Goal: Information Seeking & Learning: Learn about a topic

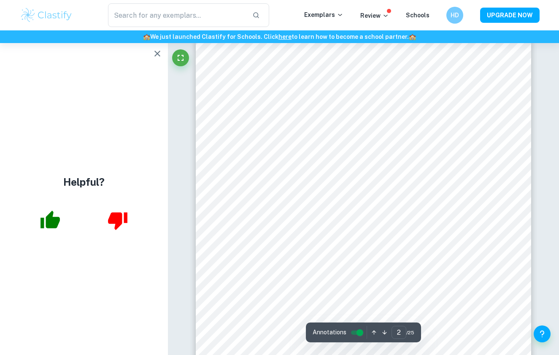
scroll to position [541, 0]
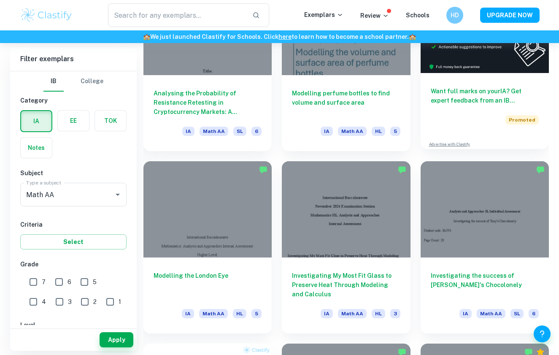
scroll to position [300, 0]
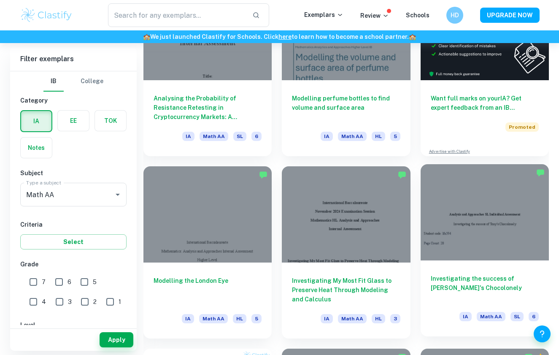
click at [477, 273] on div "Investigating the success of [PERSON_NAME]'s Chocolonely IA Math AA SL 6" at bounding box center [485, 298] width 128 height 76
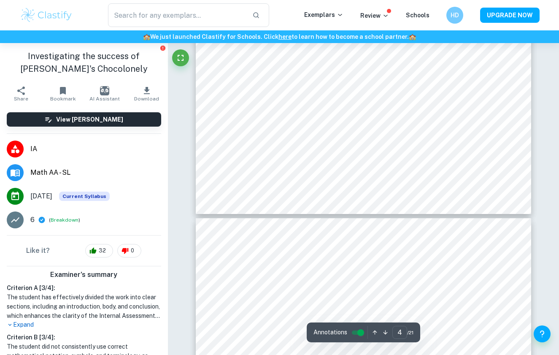
type input "5"
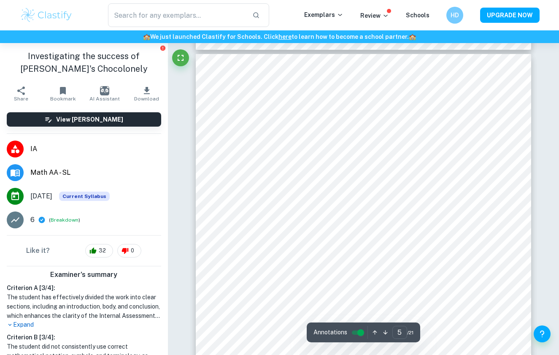
scroll to position [2032, 0]
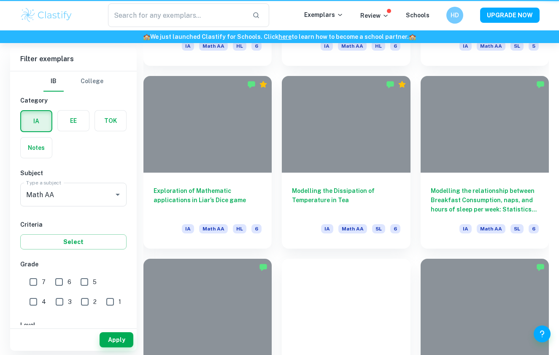
scroll to position [300, 0]
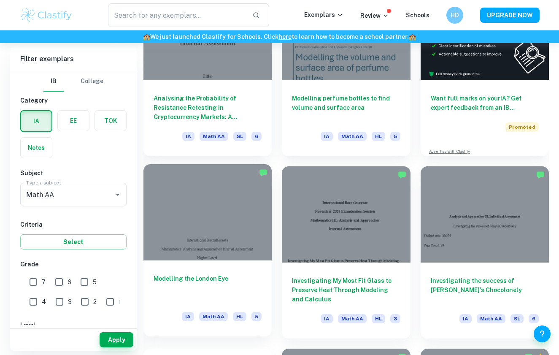
click at [220, 270] on div "Modelling the London Eye IA Math AA HL 5" at bounding box center [207, 298] width 128 height 76
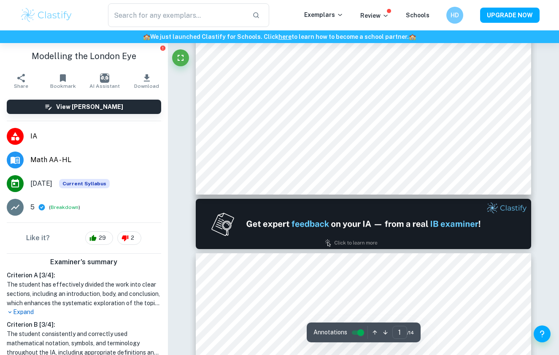
type input "2"
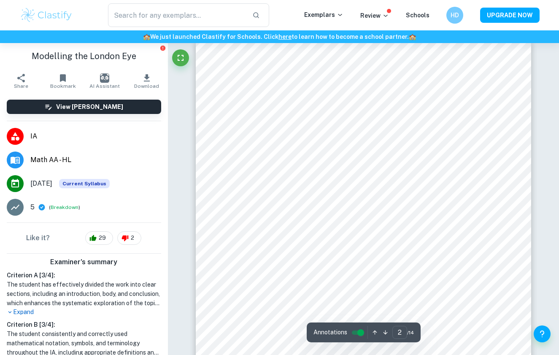
scroll to position [546, 0]
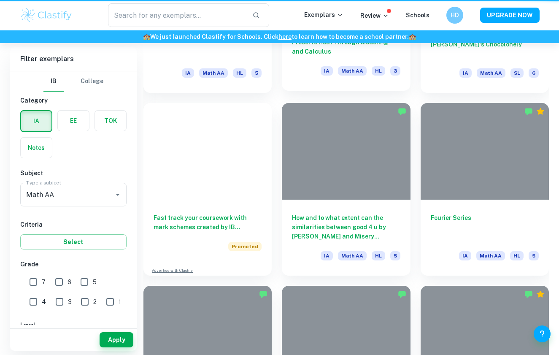
scroll to position [300, 0]
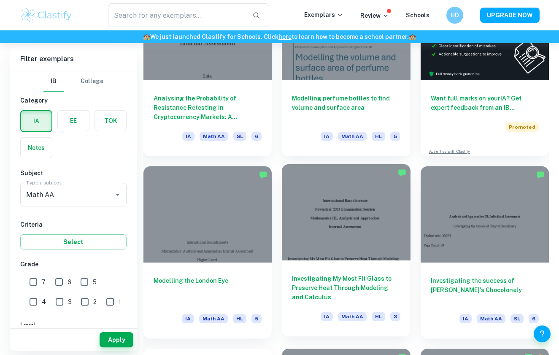
click at [376, 280] on h6 "Investigating My Most Fit Glass to Preserve Heat Through Modeling and Calculus" at bounding box center [346, 288] width 108 height 28
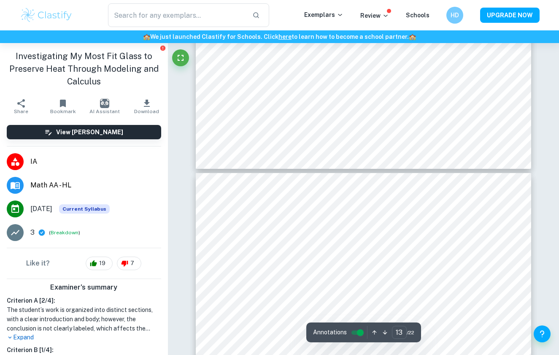
type input "14"
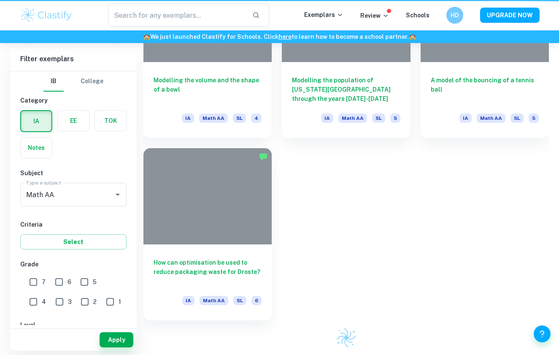
scroll to position [300, 0]
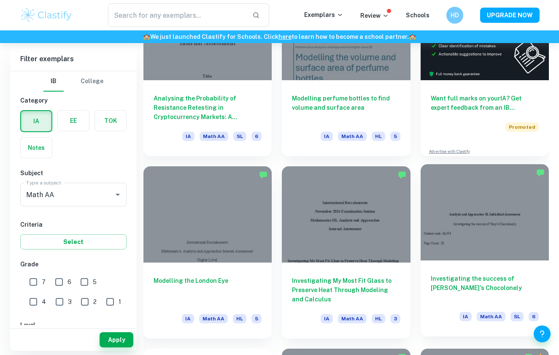
click at [460, 299] on h6 "Investigating the success of [PERSON_NAME]'s Chocolonely" at bounding box center [485, 288] width 108 height 28
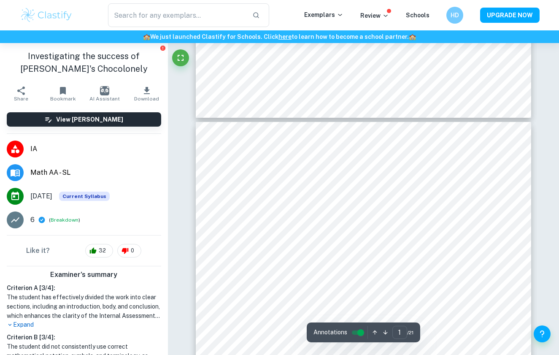
type input "2"
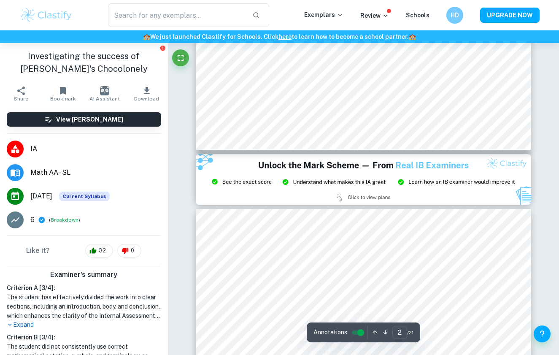
scroll to position [912, 0]
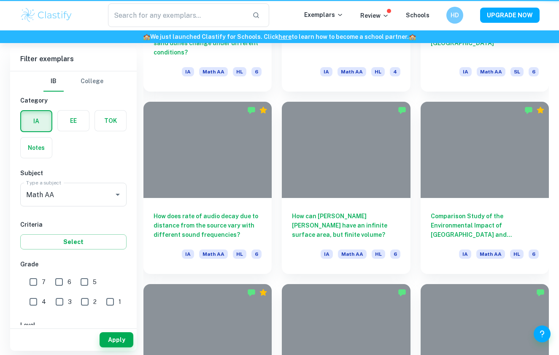
scroll to position [300, 0]
